Goal: Book appointment/travel/reservation

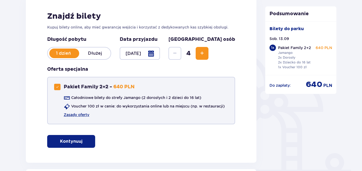
click at [57, 85] on div at bounding box center [57, 87] width 6 height 6
checkbox input "false"
click at [205, 50] on span "Increase" at bounding box center [202, 53] width 6 height 6
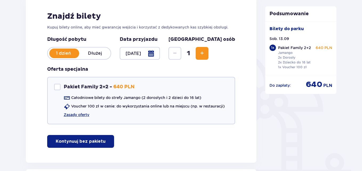
click at [205, 50] on span "Increase" at bounding box center [202, 53] width 6 height 6
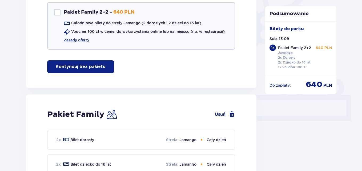
scroll to position [100, 0]
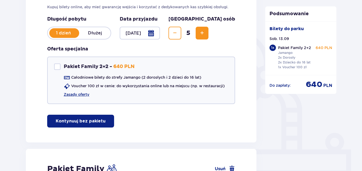
click at [178, 34] on span "Decrease" at bounding box center [175, 33] width 6 height 6
click at [160, 32] on div at bounding box center [140, 33] width 40 height 13
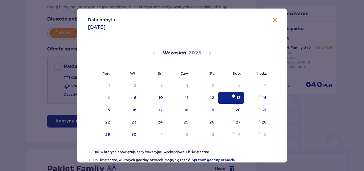
click at [239, 99] on div "13" at bounding box center [239, 97] width 4 height 5
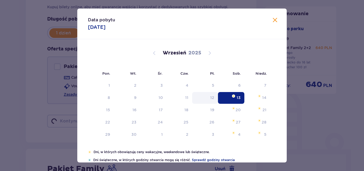
click at [211, 99] on div "12" at bounding box center [212, 97] width 4 height 5
click at [210, 98] on div "12" at bounding box center [212, 97] width 4 height 5
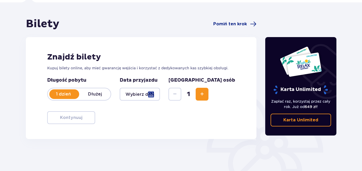
scroll to position [100, 0]
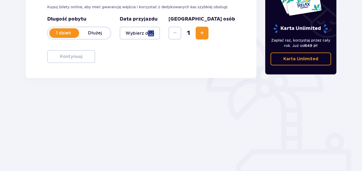
click at [160, 34] on div at bounding box center [140, 33] width 40 height 13
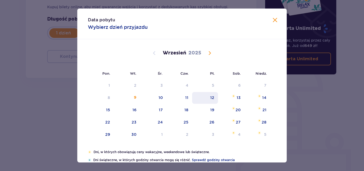
click at [211, 99] on div "12" at bounding box center [212, 97] width 4 height 5
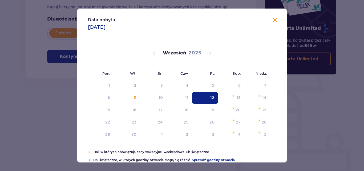
type input "[DATE]"
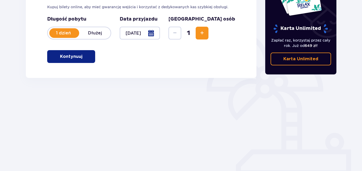
click at [208, 33] on button "Increase" at bounding box center [202, 33] width 13 height 13
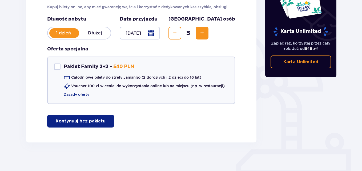
click at [205, 34] on span "Increase" at bounding box center [202, 33] width 6 height 6
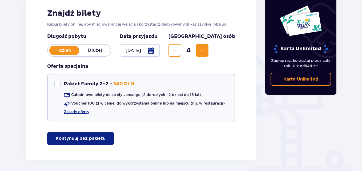
scroll to position [77, 0]
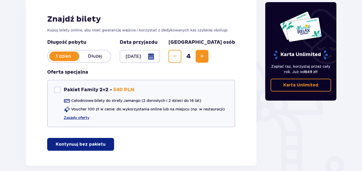
click at [81, 142] on p "Kontynuuj bez pakietu" at bounding box center [81, 144] width 50 height 6
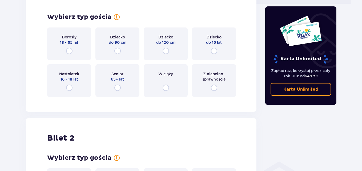
scroll to position [243, 0]
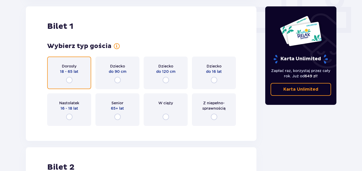
click at [72, 79] on input "radio" at bounding box center [69, 80] width 6 height 6
radio input "true"
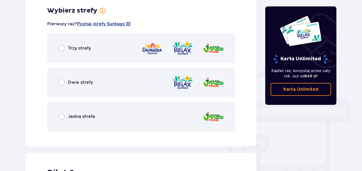
scroll to position [373, 0]
click at [65, 112] on div "Jedna strefa" at bounding box center [141, 116] width 188 height 30
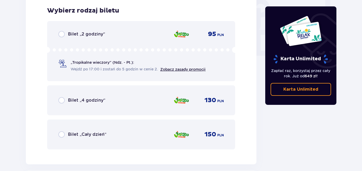
scroll to position [508, 0]
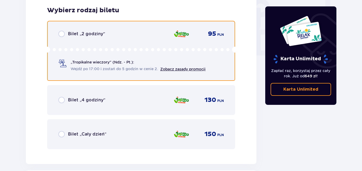
click at [63, 34] on input "radio" at bounding box center [61, 34] width 6 height 6
radio input "true"
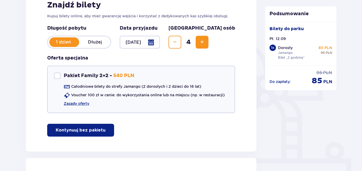
scroll to position [86, 0]
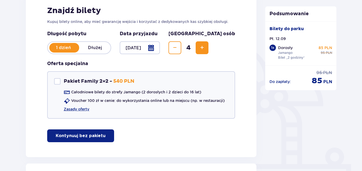
click at [160, 46] on div at bounding box center [140, 47] width 40 height 13
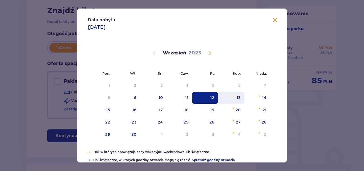
click at [238, 96] on div "13" at bounding box center [239, 97] width 4 height 5
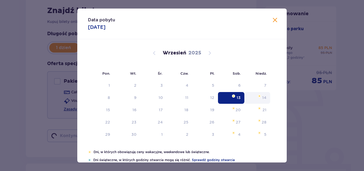
click at [237, 99] on div "13" at bounding box center [239, 97] width 4 height 5
type input "[DATE]"
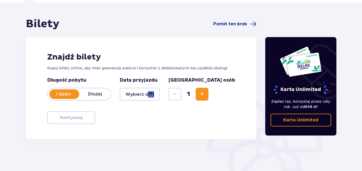
scroll to position [86, 0]
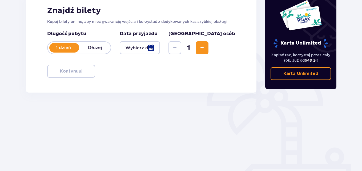
click at [160, 45] on div at bounding box center [140, 47] width 40 height 13
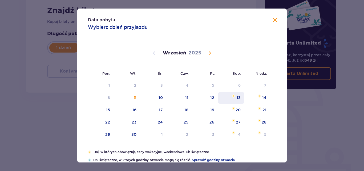
click at [235, 97] on div "13" at bounding box center [231, 98] width 26 height 12
type input "[DATE]"
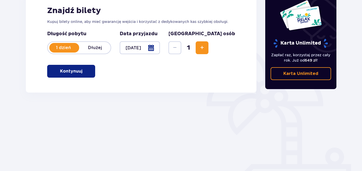
click at [205, 49] on span "Increase" at bounding box center [202, 48] width 6 height 6
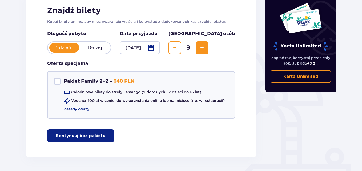
click at [205, 49] on span "Increase" at bounding box center [202, 48] width 6 height 6
click at [102, 135] on button "Kontynuuj bez pakietu" at bounding box center [80, 135] width 67 height 13
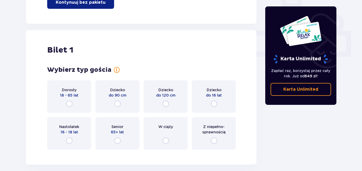
scroll to position [243, 0]
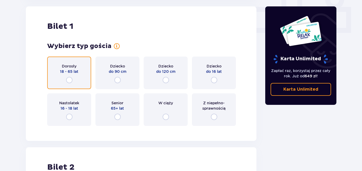
click at [71, 82] on input "radio" at bounding box center [69, 80] width 6 height 6
radio input "true"
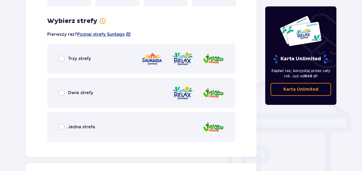
scroll to position [373, 0]
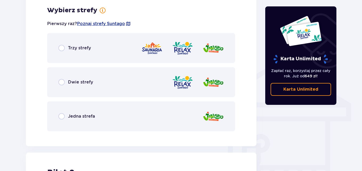
click at [67, 114] on div "Jedna strefa" at bounding box center [76, 116] width 37 height 6
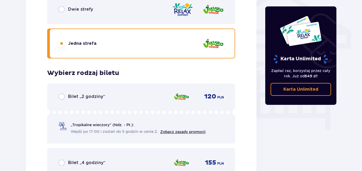
scroll to position [455, 0]
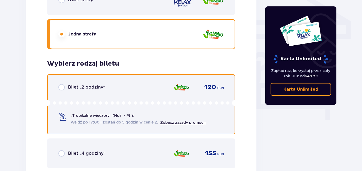
click at [62, 88] on input "radio" at bounding box center [61, 87] width 6 height 6
radio input "true"
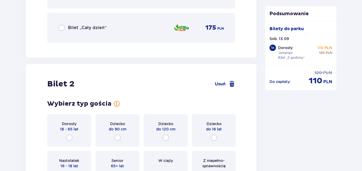
scroll to position [652, 0]
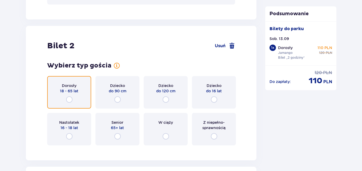
click at [68, 98] on input "radio" at bounding box center [69, 99] width 6 height 6
radio input "true"
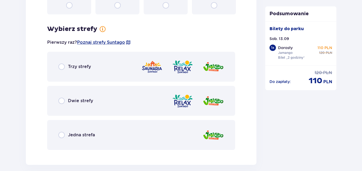
scroll to position [802, 0]
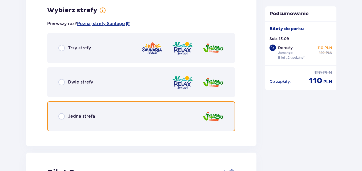
click at [62, 118] on input "radio" at bounding box center [61, 116] width 6 height 6
radio input "true"
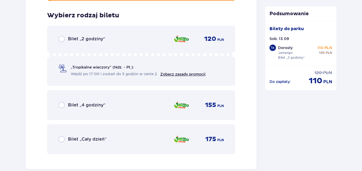
scroll to position [937, 0]
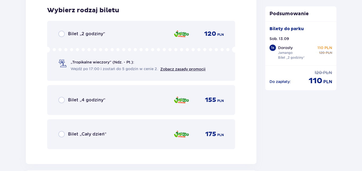
click at [66, 43] on div "Bilet „2 godziny” 120 PLN „Tropikalne wieczory" (Ndz. - Pt.): Wejdź po 17:00 i …" at bounding box center [141, 51] width 188 height 60
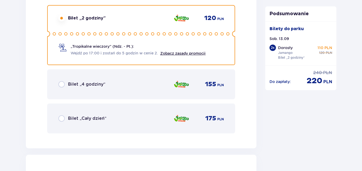
scroll to position [1101, 0]
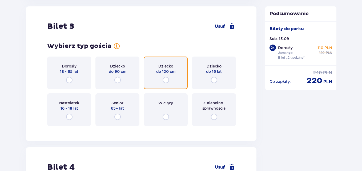
click at [167, 78] on input "radio" at bounding box center [166, 80] width 6 height 6
radio input "true"
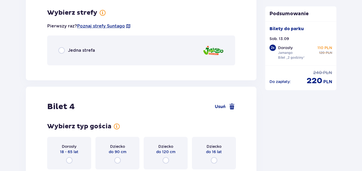
scroll to position [1231, 0]
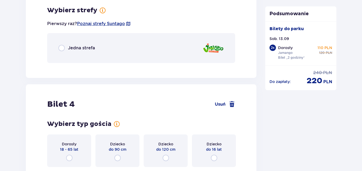
click at [89, 45] on p "Jedna strefa" at bounding box center [81, 48] width 27 height 6
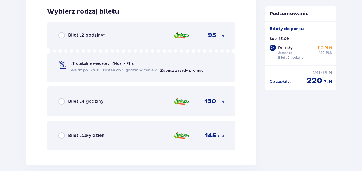
scroll to position [1299, 0]
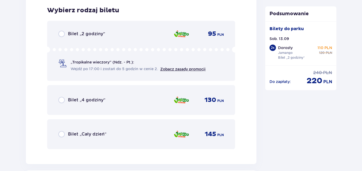
click at [68, 37] on div "Bilet „2 godziny”" at bounding box center [81, 34] width 47 height 6
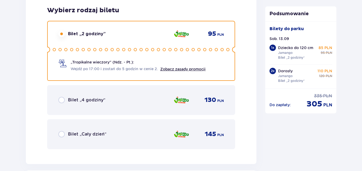
scroll to position [1462, 0]
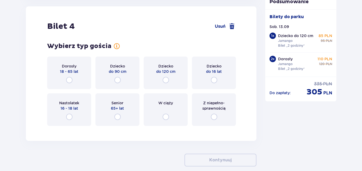
click at [217, 76] on div "Dziecko do 16 lat" at bounding box center [214, 73] width 44 height 33
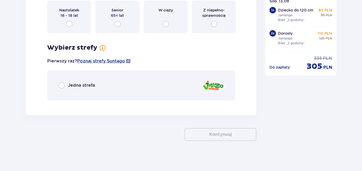
scroll to position [1557, 0]
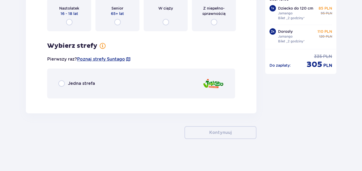
click at [76, 79] on div "Jedna strefa" at bounding box center [141, 83] width 188 height 30
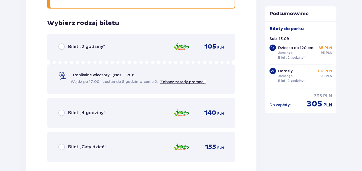
scroll to position [1660, 0]
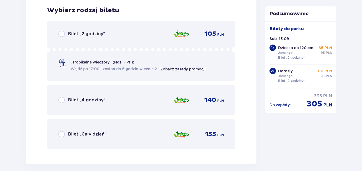
click at [66, 40] on div "Bilet „2 godziny” 105 PLN „Tropikalne wieczory" (Ndz. - Pt.): Wejdź po 17:00 i …" at bounding box center [141, 51] width 188 height 60
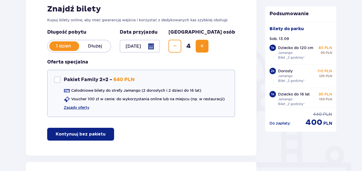
scroll to position [86, 0]
